Goal: Information Seeking & Learning: Learn about a topic

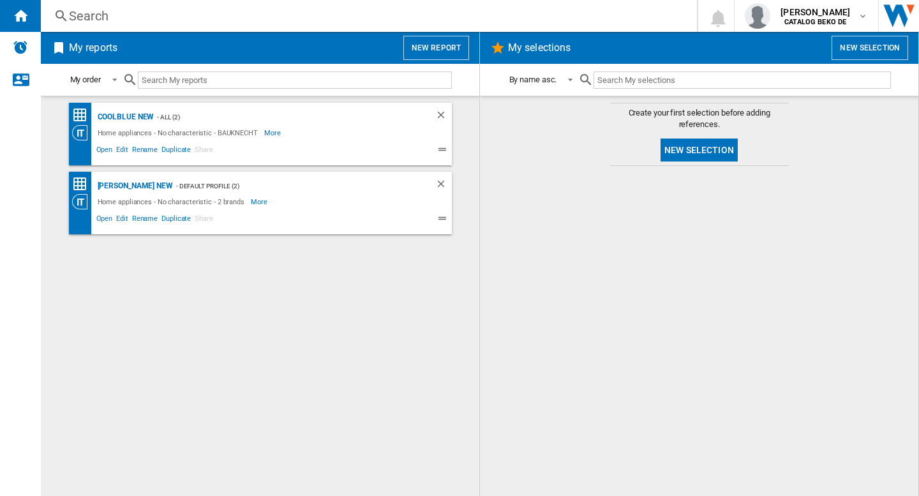
click at [553, 13] on div "Search" at bounding box center [366, 16] width 595 height 18
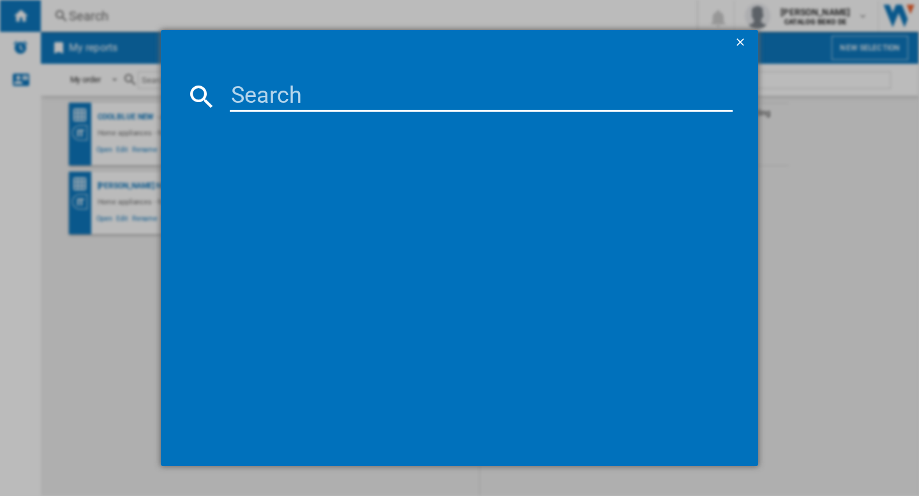
click at [294, 105] on input at bounding box center [481, 96] width 503 height 31
paste input "BAUKNECHT TR SUPER ECO 8C WHITE"
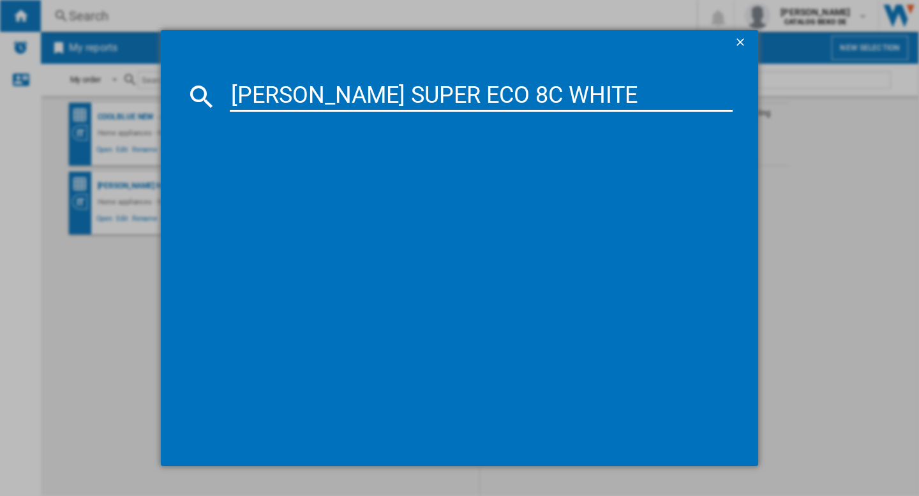
type input "BAUKNECHT TR SUPER ECO 8C WHITE"
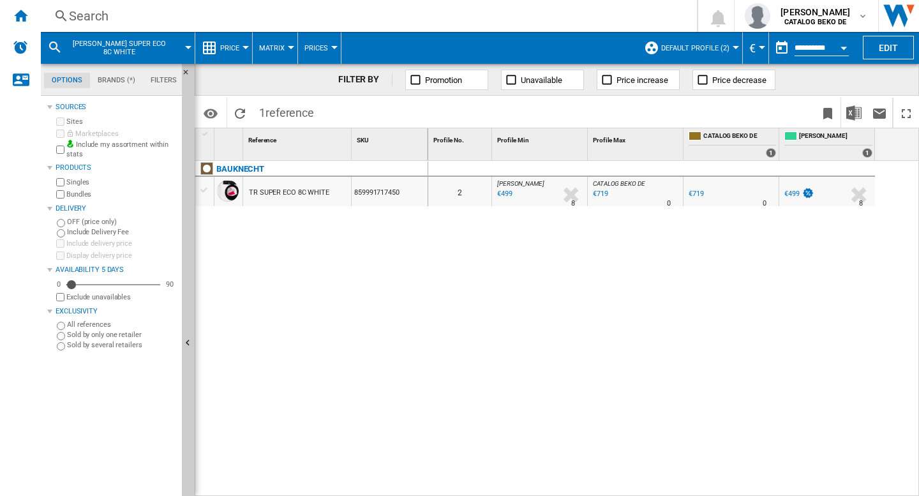
click at [242, 52] on button "Price" at bounding box center [233, 48] width 26 height 32
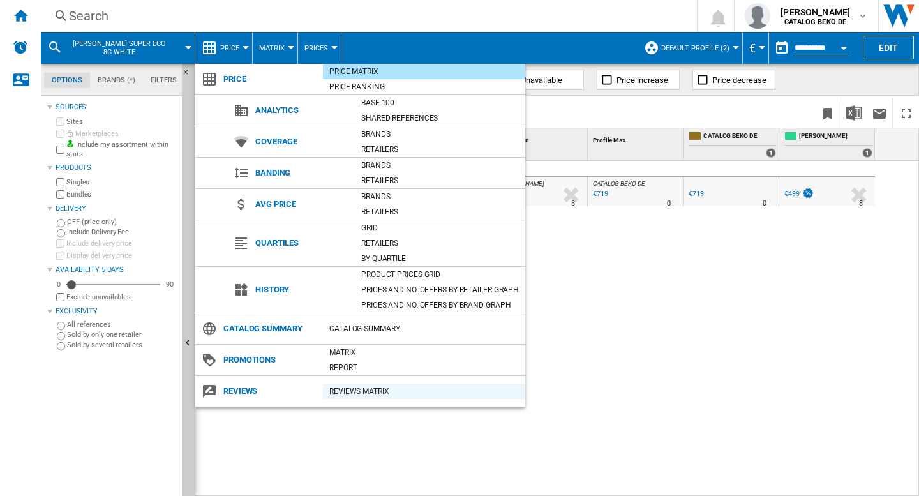
click at [351, 392] on div "REVIEWS Matrix" at bounding box center [424, 391] width 202 height 13
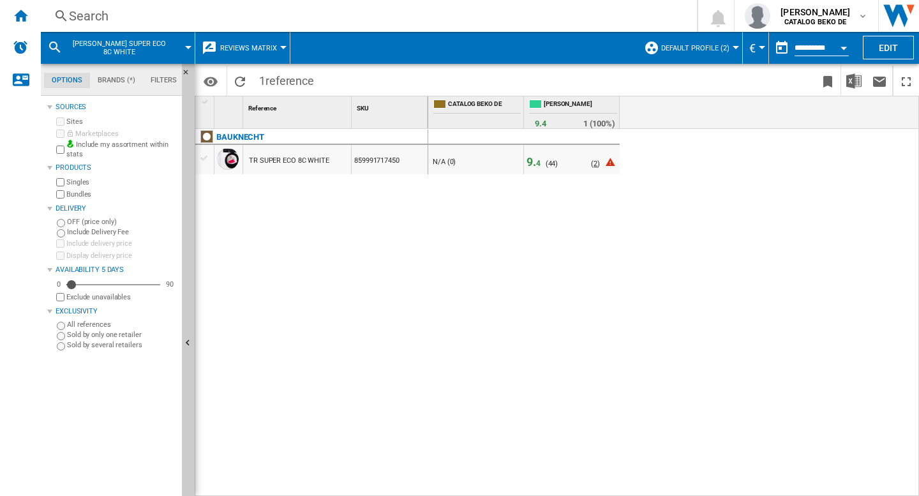
click at [594, 165] on span "2" at bounding box center [596, 164] width 4 height 8
click at [397, 319] on div "BAUKNECHT TR SUPER ECO 8C WHITE 859991717450" at bounding box center [311, 309] width 233 height 361
click at [280, 162] on div "TR SUPER ECO 8C WHITE" at bounding box center [289, 160] width 80 height 29
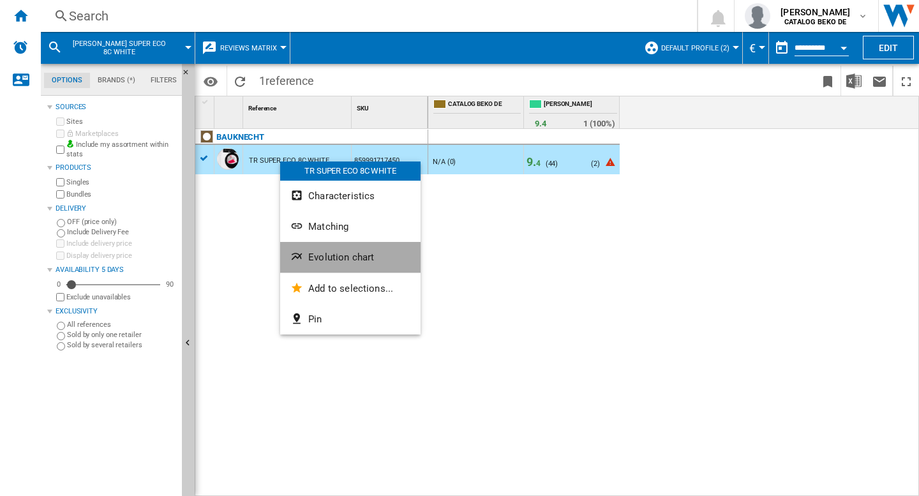
click at [335, 256] on span "Evolution chart" at bounding box center [341, 257] width 66 height 11
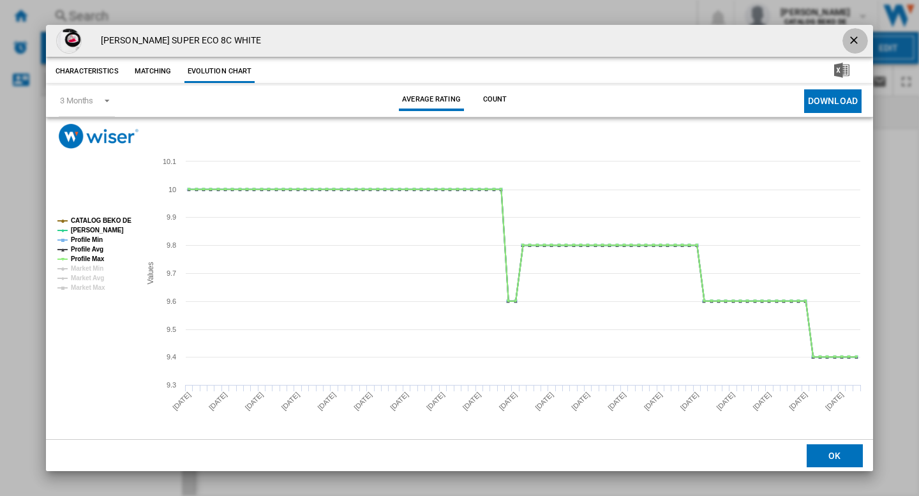
click at [859, 37] on ng-md-icon "getI18NText('BUTTONS.CLOSE_DIALOG')" at bounding box center [855, 41] width 15 height 15
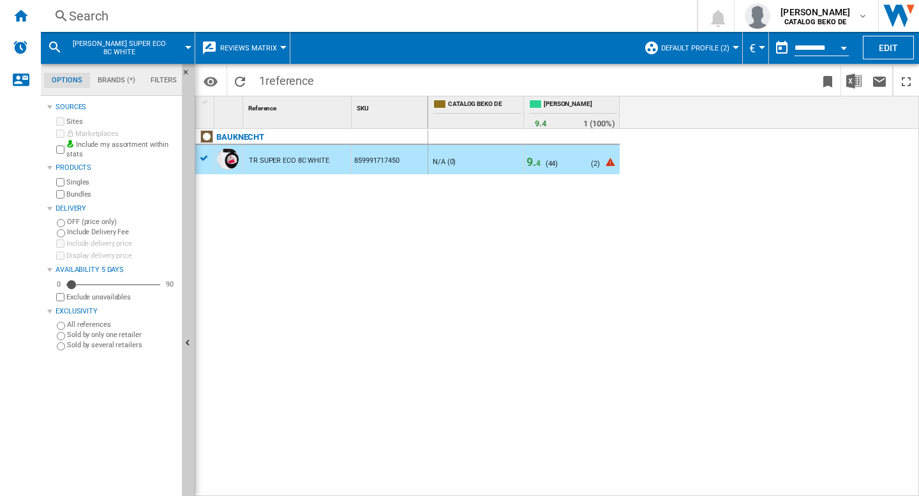
click at [427, 263] on div "BAUKNECHT TR SUPER ECO 8C WHITE 859991717450" at bounding box center [311, 309] width 233 height 361
